Goal: Task Accomplishment & Management: Use online tool/utility

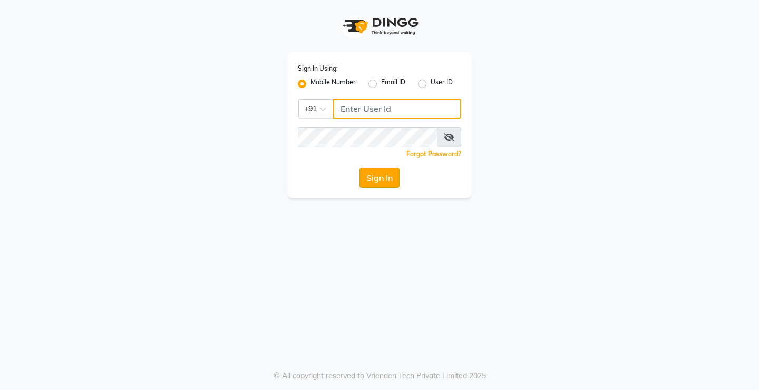
type input "9205722500"
click at [391, 179] on button "Sign In" at bounding box center [380, 178] width 40 height 20
